Goal: Find specific page/section: Find specific page/section

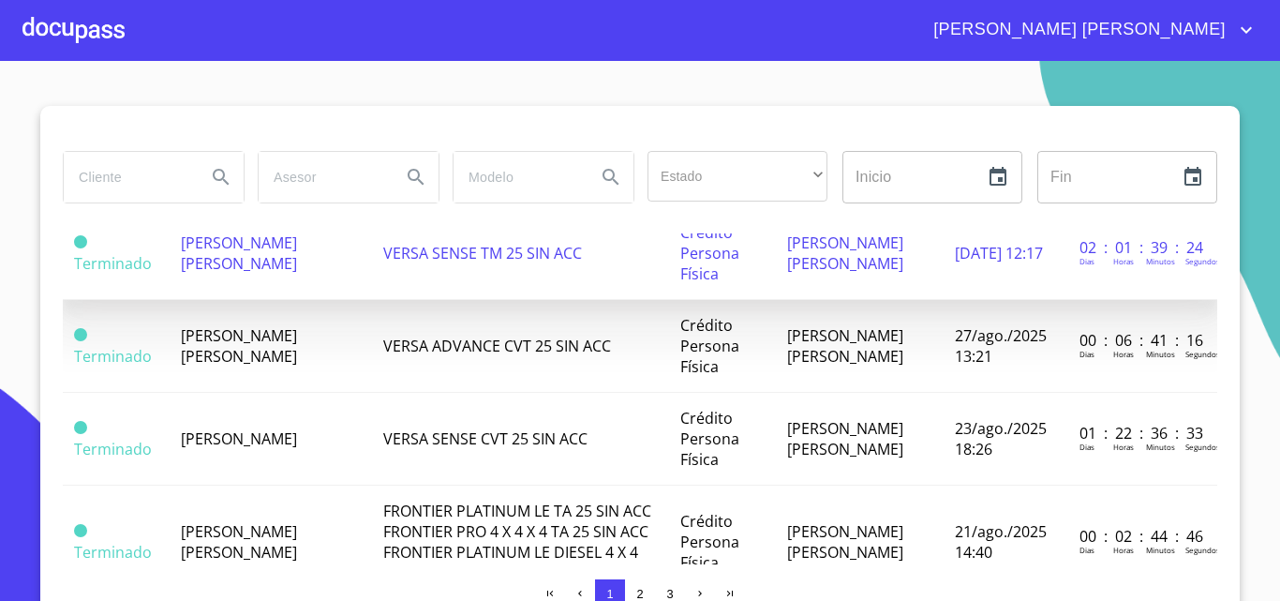
scroll to position [562, 0]
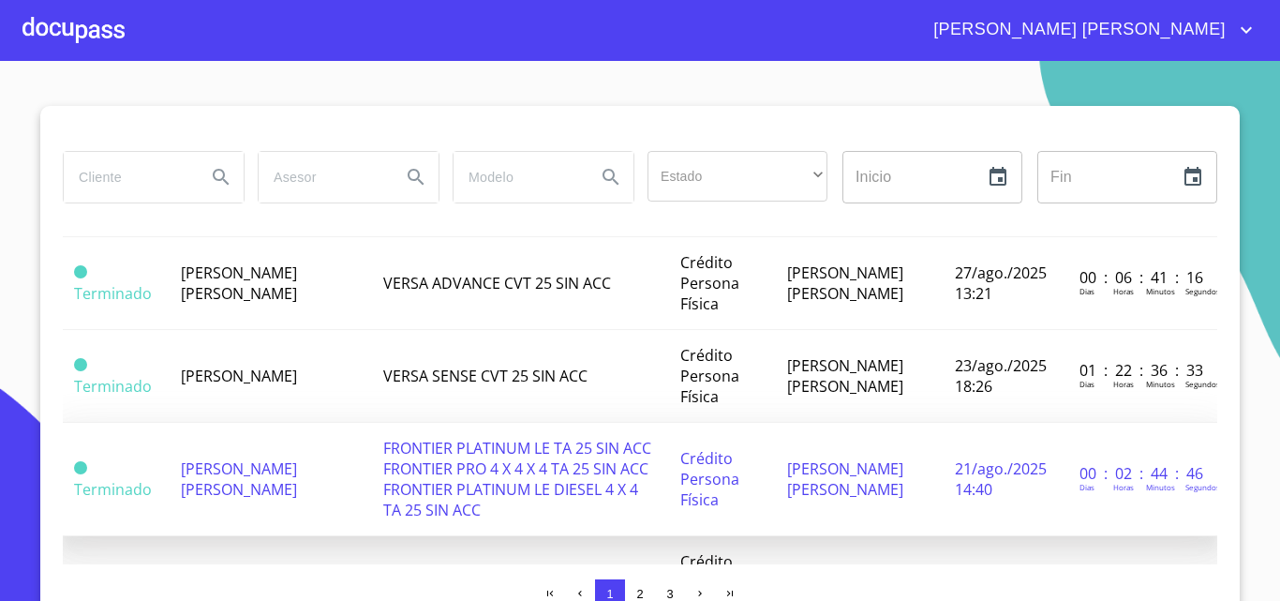
click at [417, 514] on span "FRONTIER PLATINUM LE TA 25 SIN ACC FRONTIER PRO 4 X 4 X 4 TA 25 SIN ACC FRONTIE…" at bounding box center [517, 479] width 268 height 82
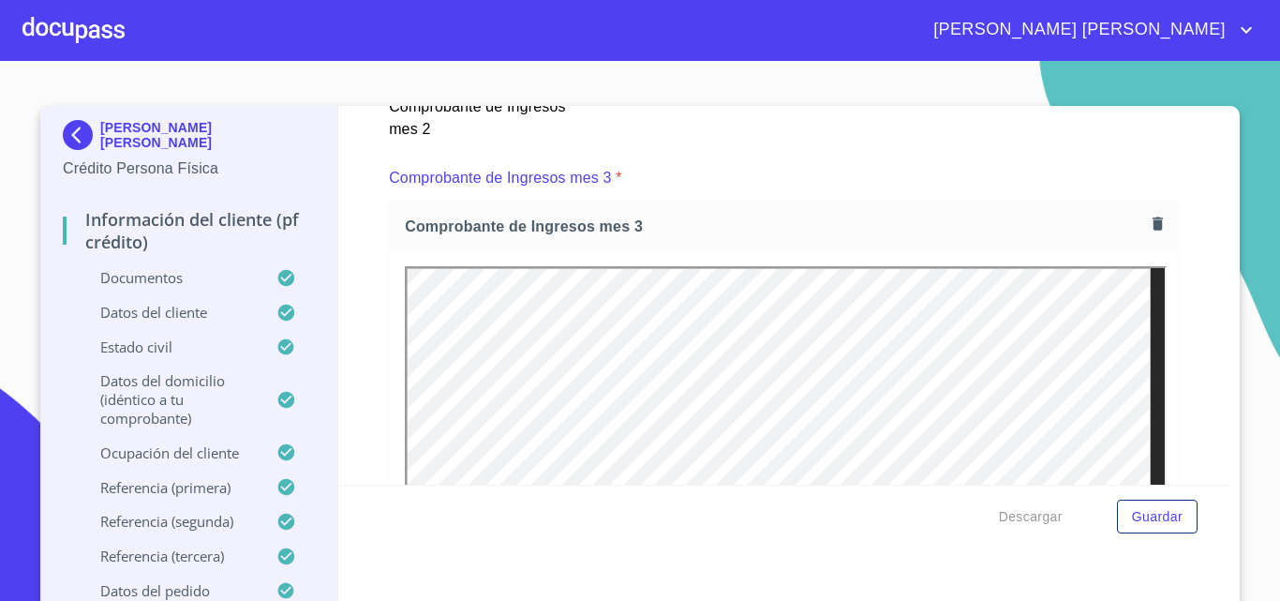
scroll to position [3468, 0]
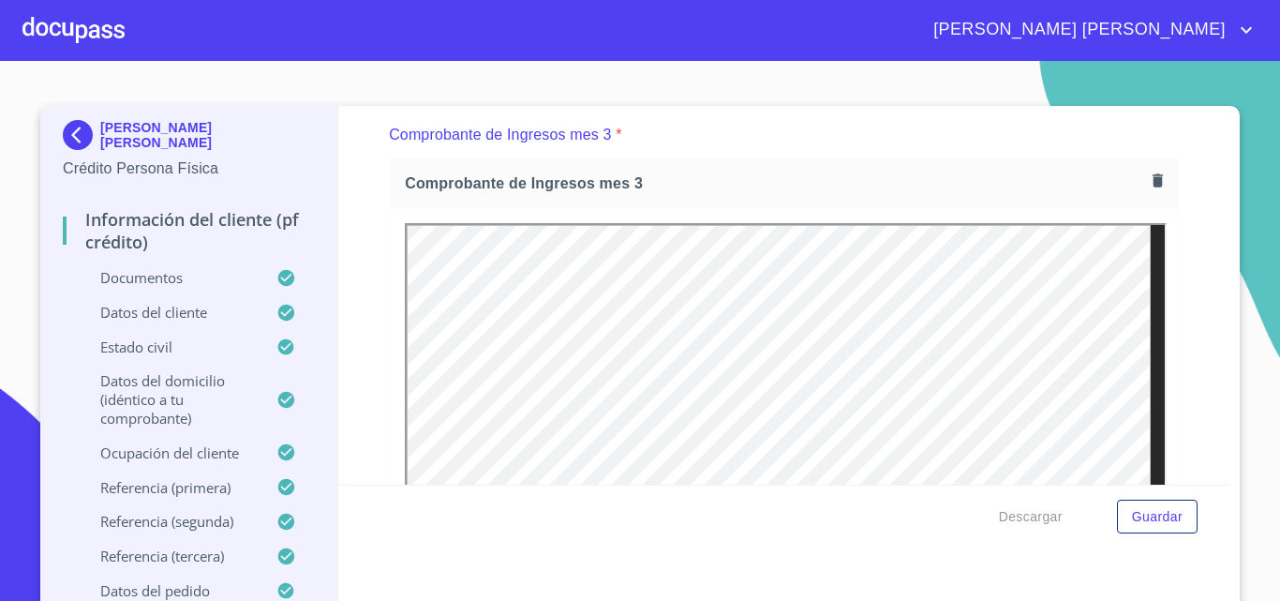
click at [46, 31] on div at bounding box center [73, 30] width 102 height 60
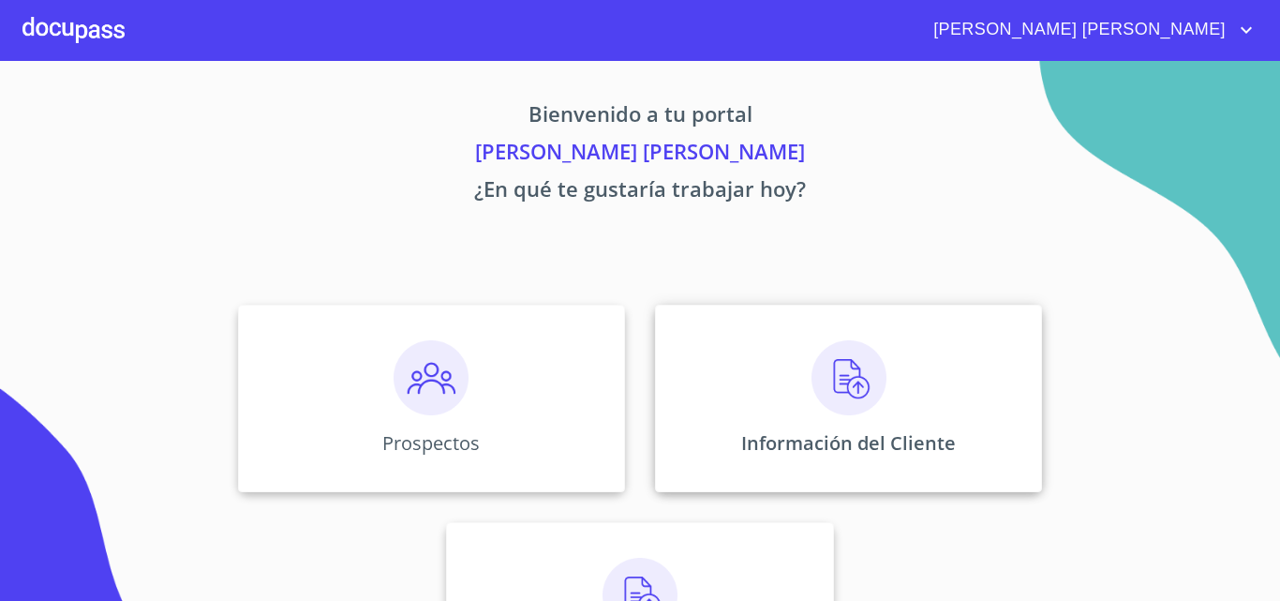
click at [840, 426] on div "Información del Cliente" at bounding box center [848, 398] width 387 height 187
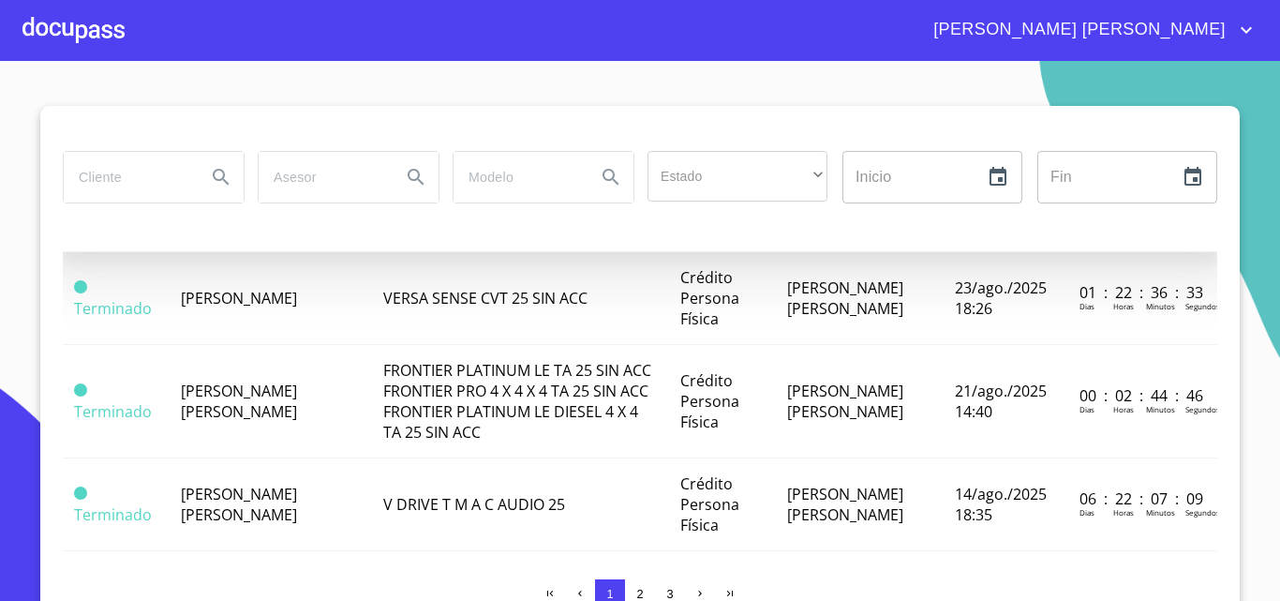
scroll to position [750, 0]
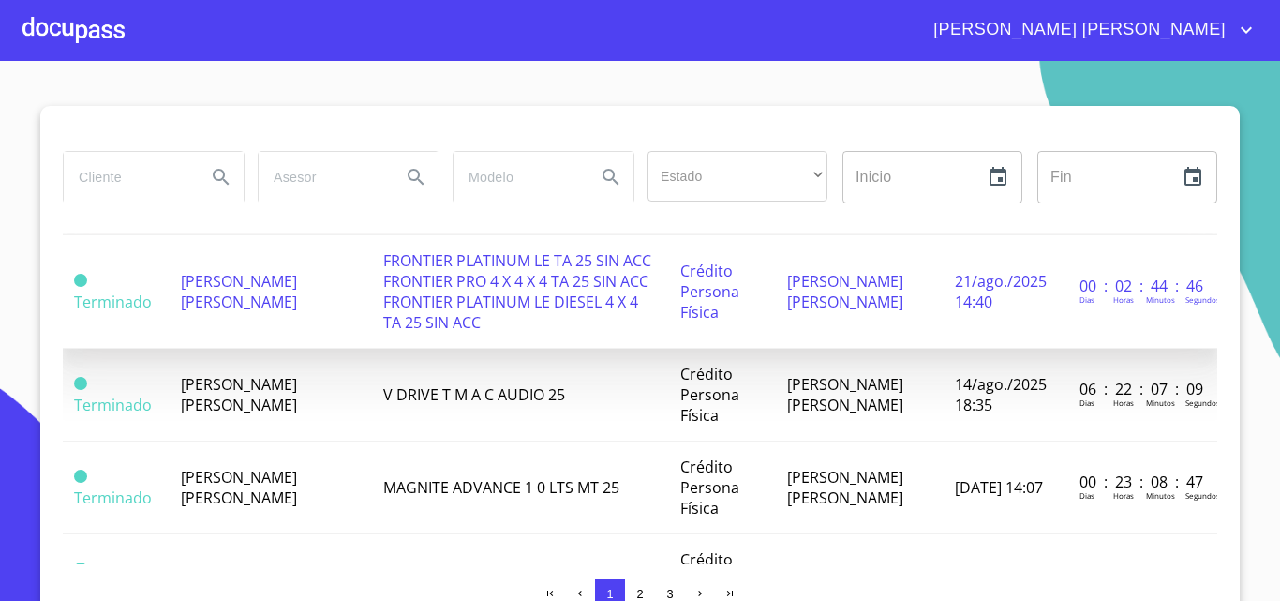
click at [372, 332] on td "FRONTIER PLATINUM LE TA 25 SIN ACC FRONTIER PRO 4 X 4 X 4 TA 25 SIN ACC FRONTIE…" at bounding box center [520, 291] width 297 height 113
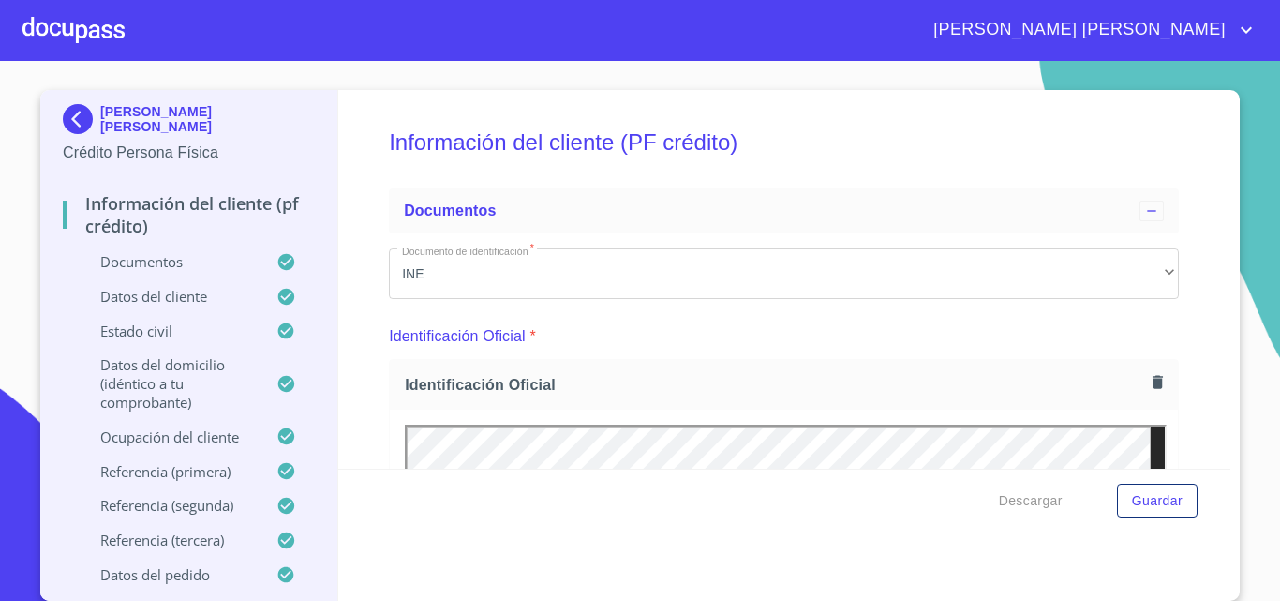
click at [63, 103] on div "SOCORRO GUADALUPE PORRAS HERNANDEZ Crédito Persona Física" at bounding box center [189, 134] width 252 height 88
click at [63, 110] on img at bounding box center [81, 119] width 37 height 30
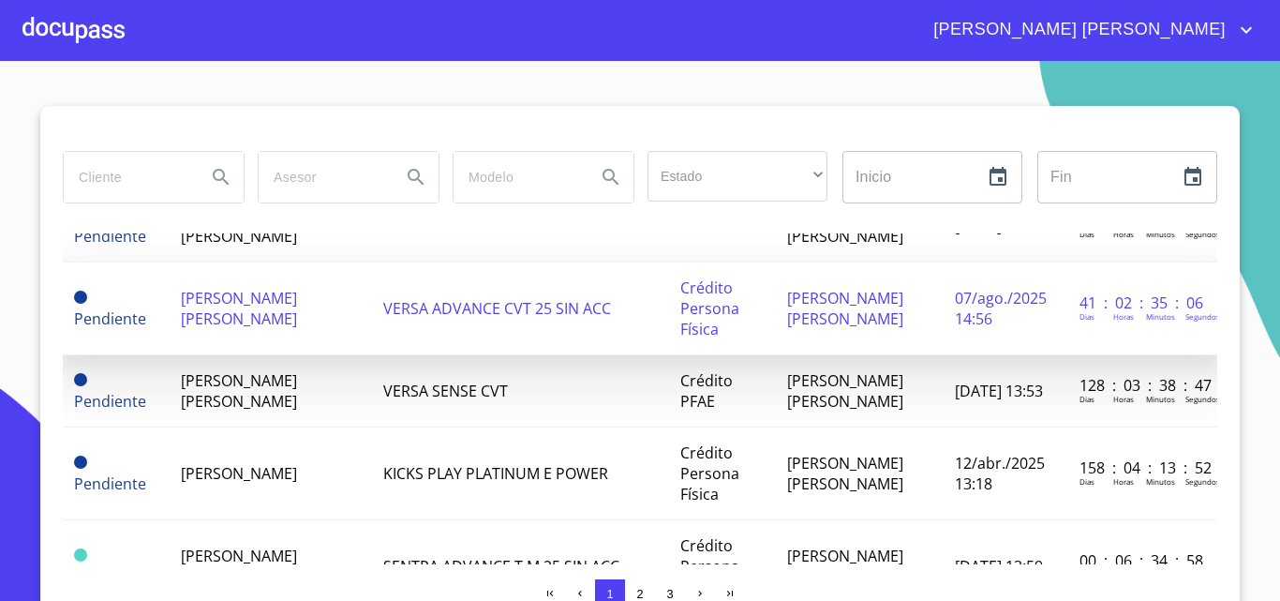
scroll to position [281, 0]
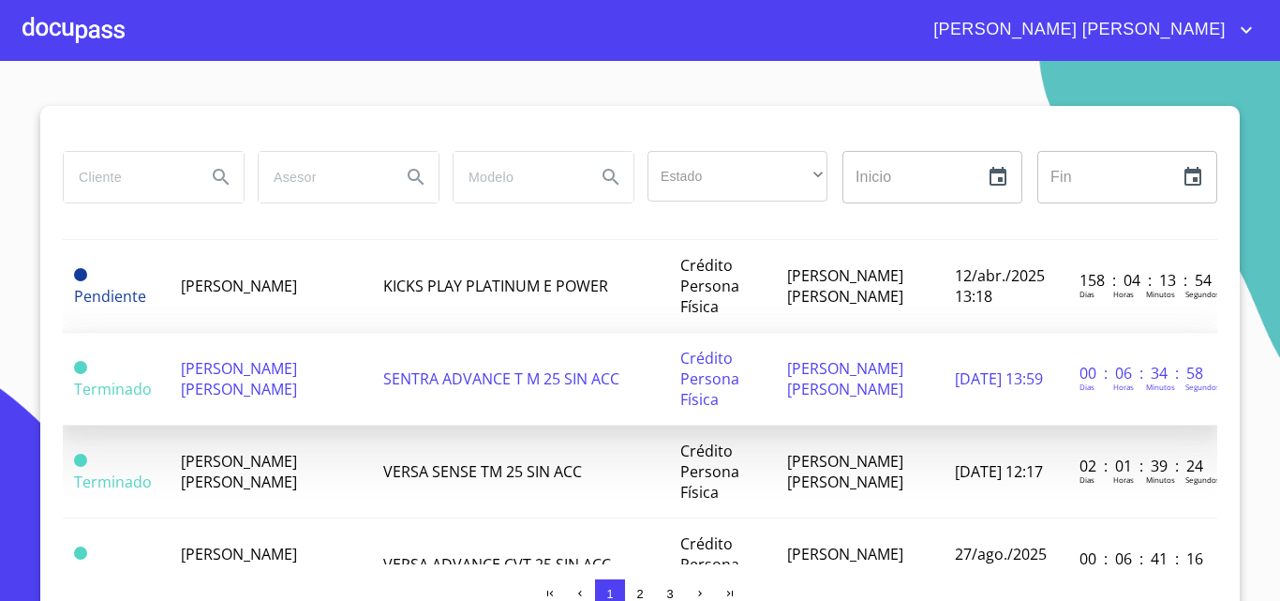
click at [350, 424] on td "[PERSON_NAME] [PERSON_NAME]" at bounding box center [271, 379] width 202 height 93
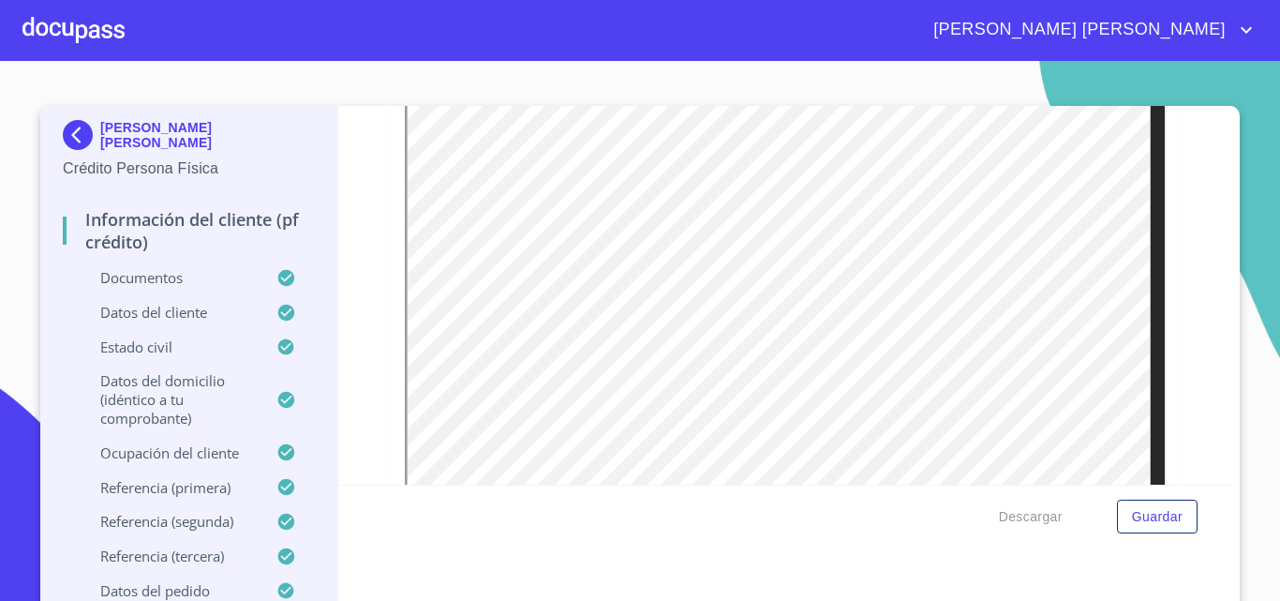
scroll to position [1875, 0]
